Goal: Task Accomplishment & Management: Manage account settings

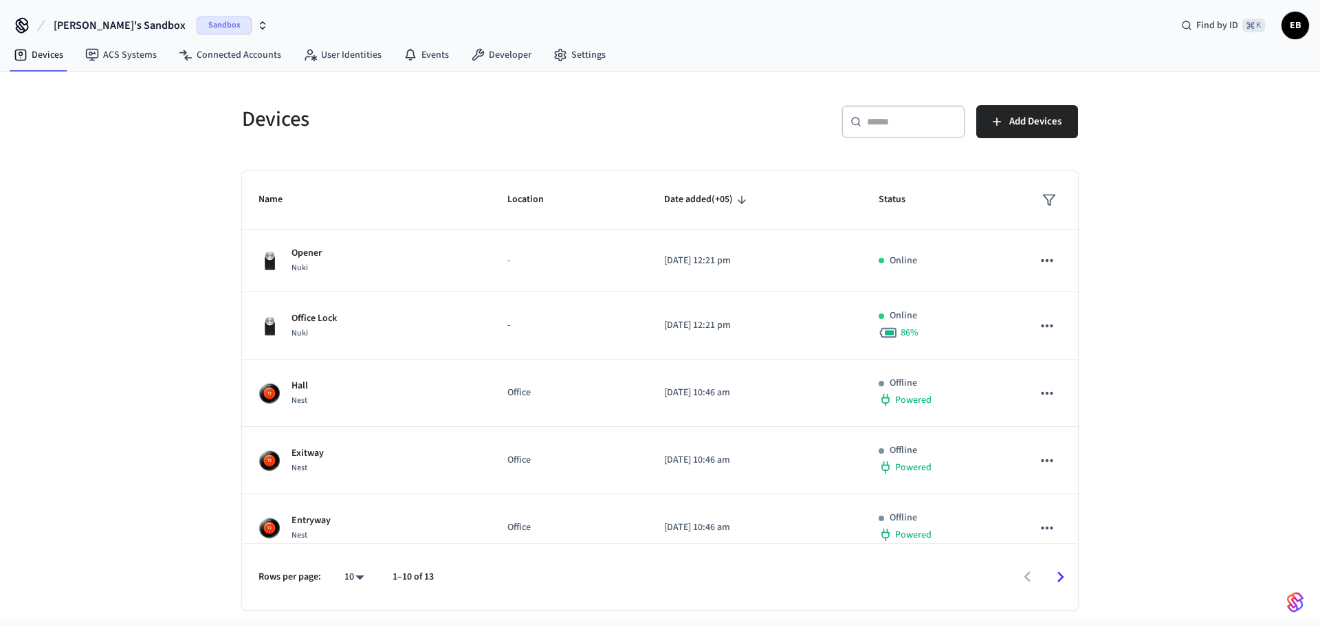
click at [1292, 25] on span "ЕВ" at bounding box center [1295, 25] width 25 height 25
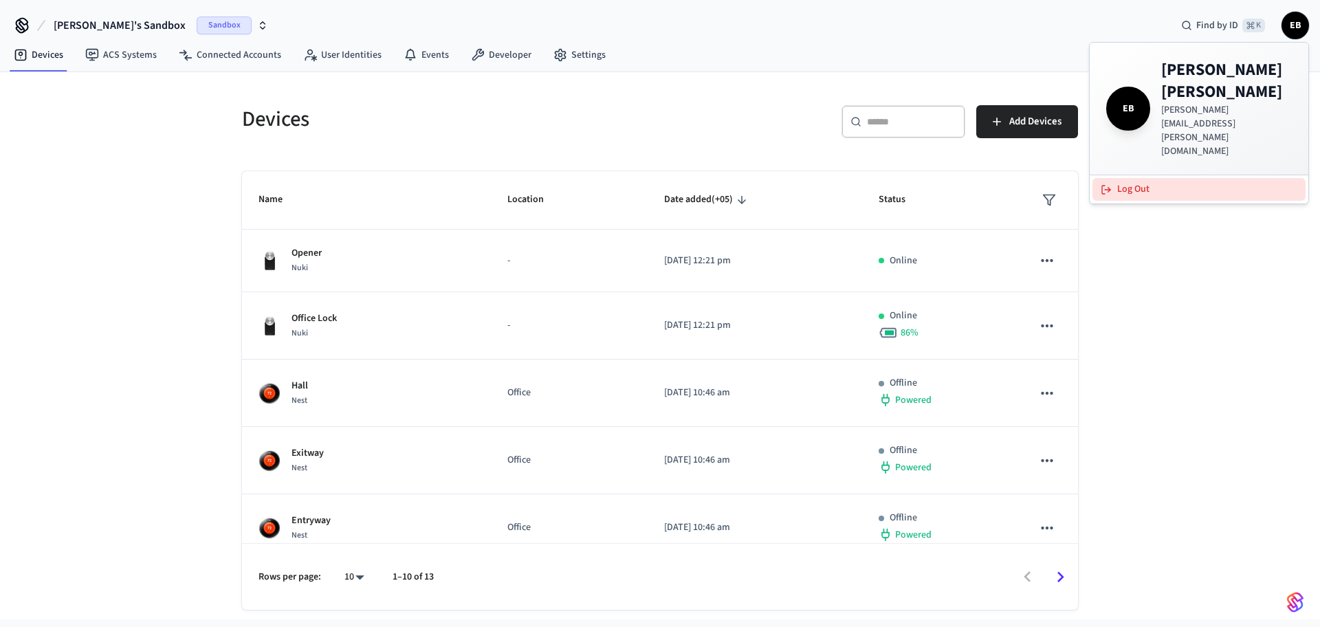
click at [1187, 178] on button "Log Out" at bounding box center [1198, 189] width 213 height 23
